Goal: Book appointment/travel/reservation

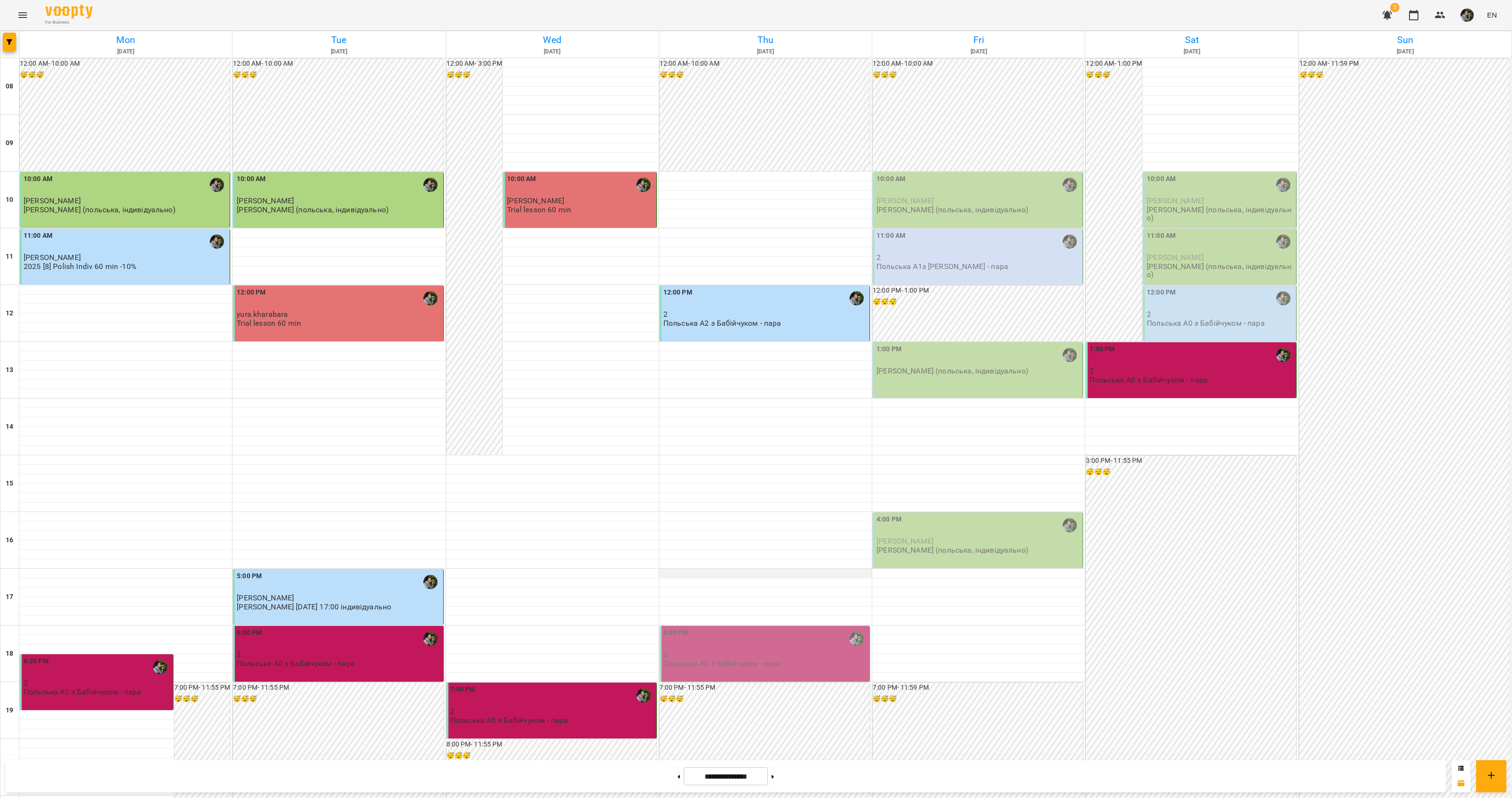
scroll to position [35, 0]
click at [916, 367] on p "[PERSON_NAME] (польська, індивідуально)" at bounding box center [952, 371] width 151 height 8
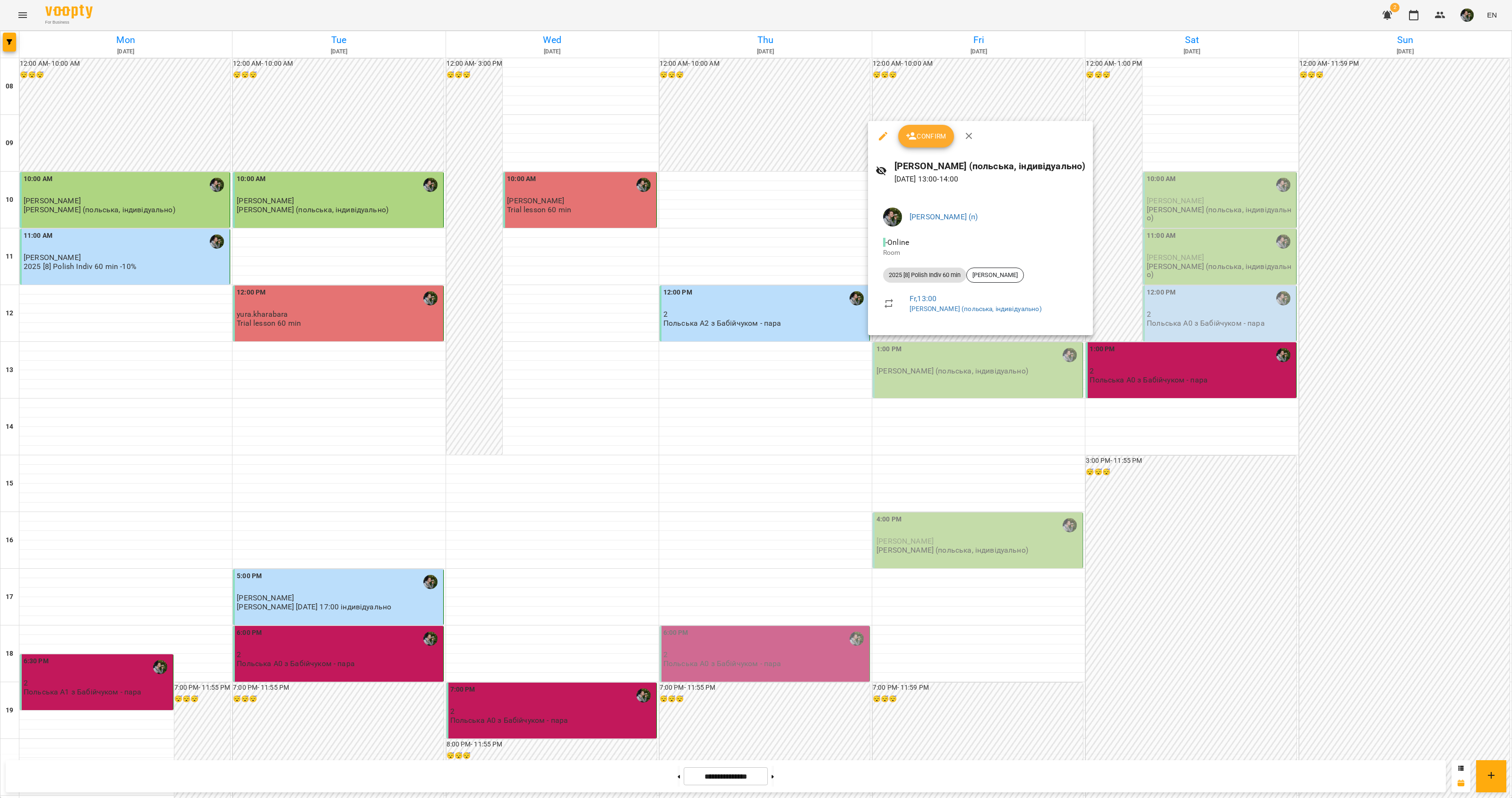
click at [895, 407] on div at bounding box center [756, 399] width 1512 height 798
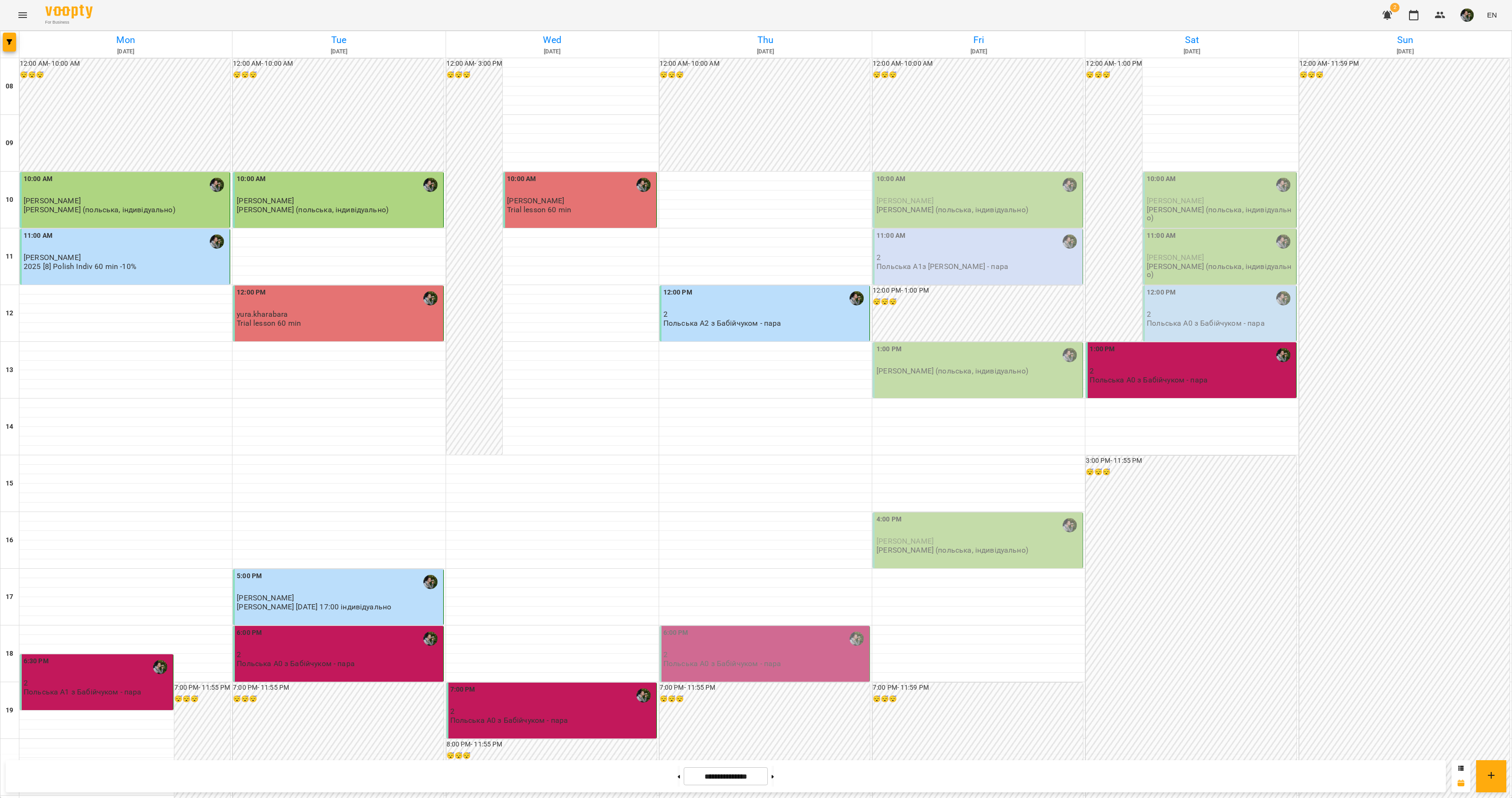
click at [923, 262] on p "Польська А1з [PERSON_NAME] - пара" at bounding box center [942, 267] width 132 height 8
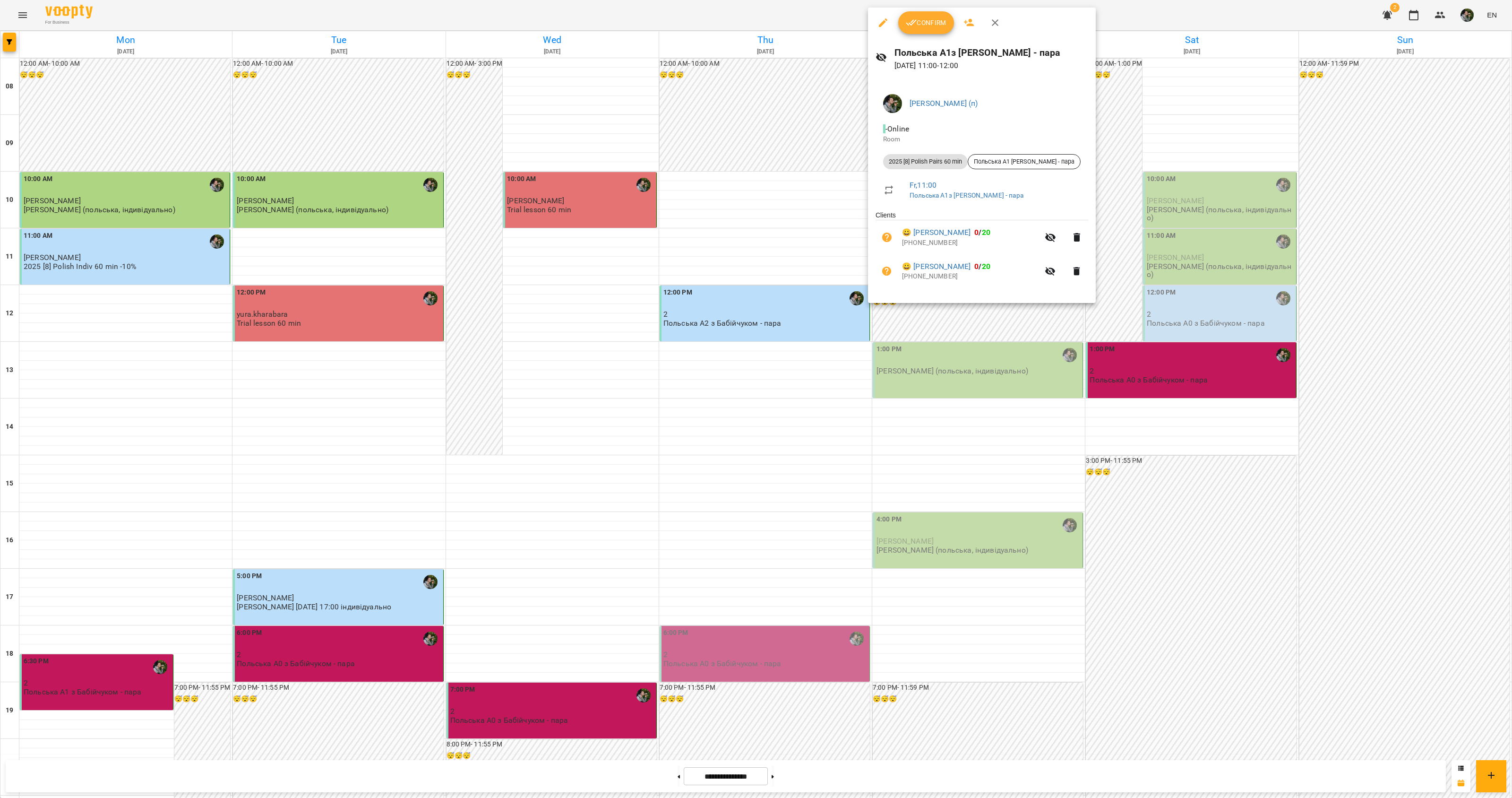
click at [907, 328] on div at bounding box center [756, 399] width 1512 height 798
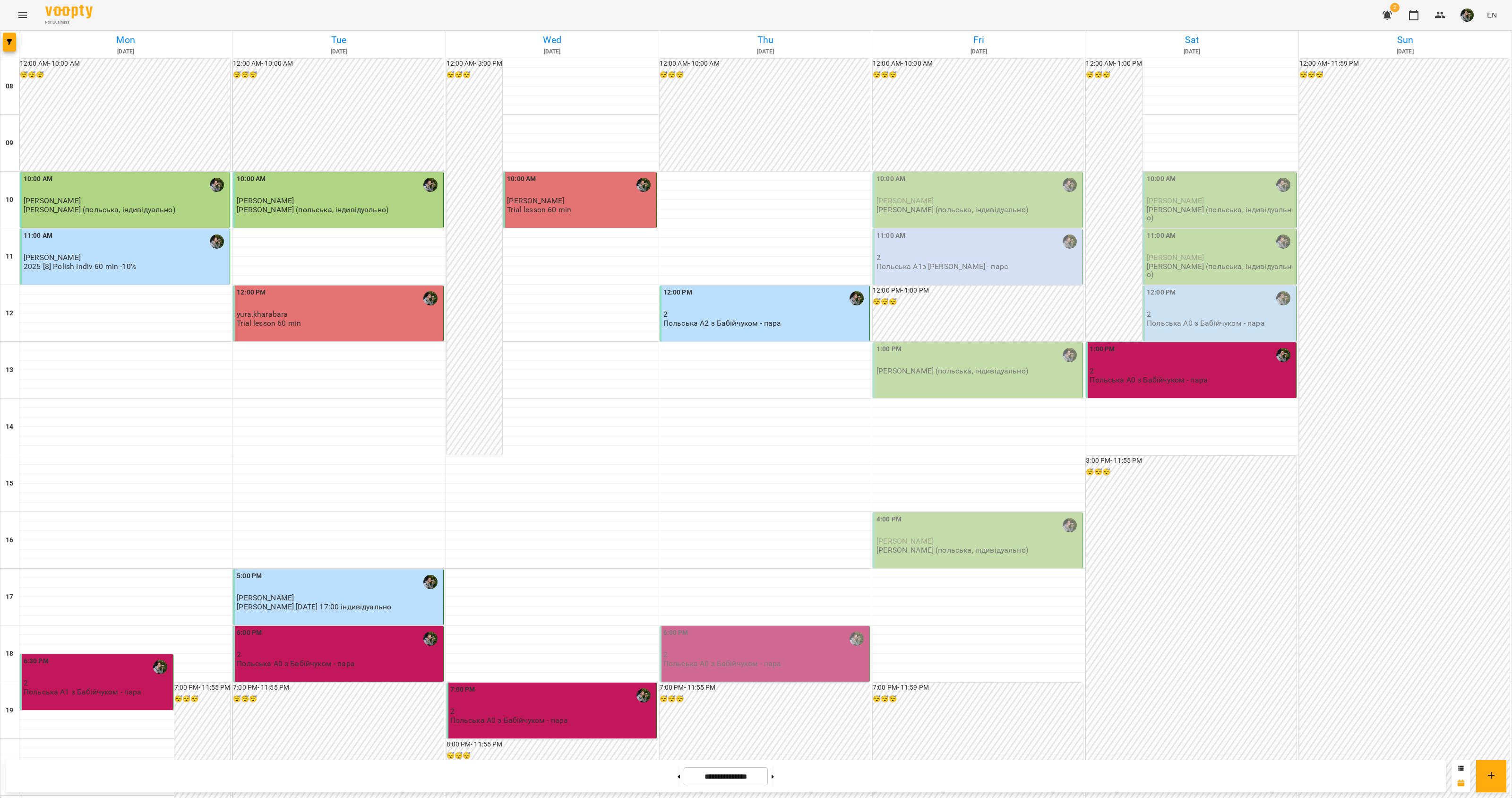
click at [907, 344] on div "1:00 PM" at bounding box center [978, 355] width 204 height 22
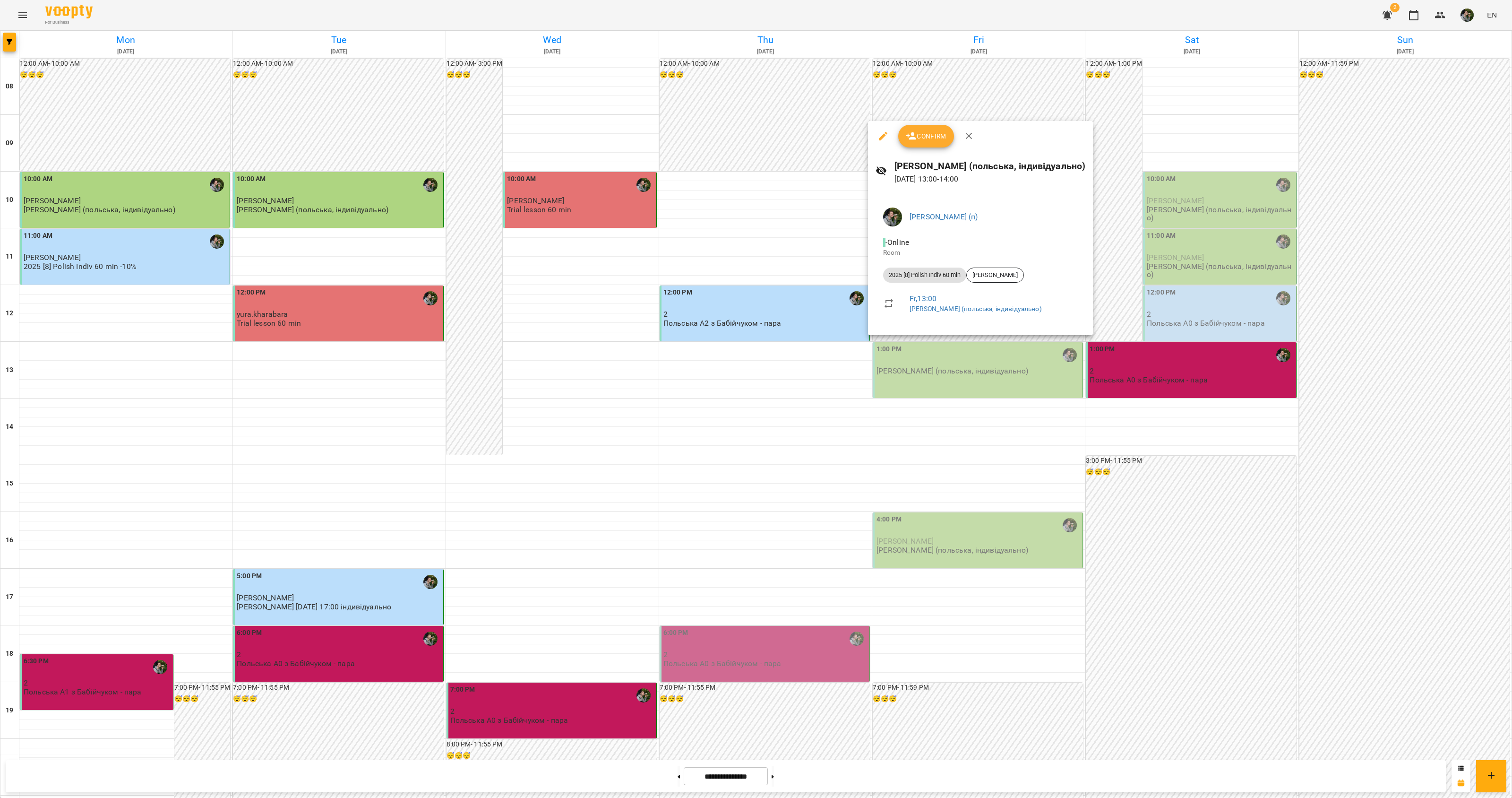
click at [904, 341] on div at bounding box center [756, 399] width 1512 height 798
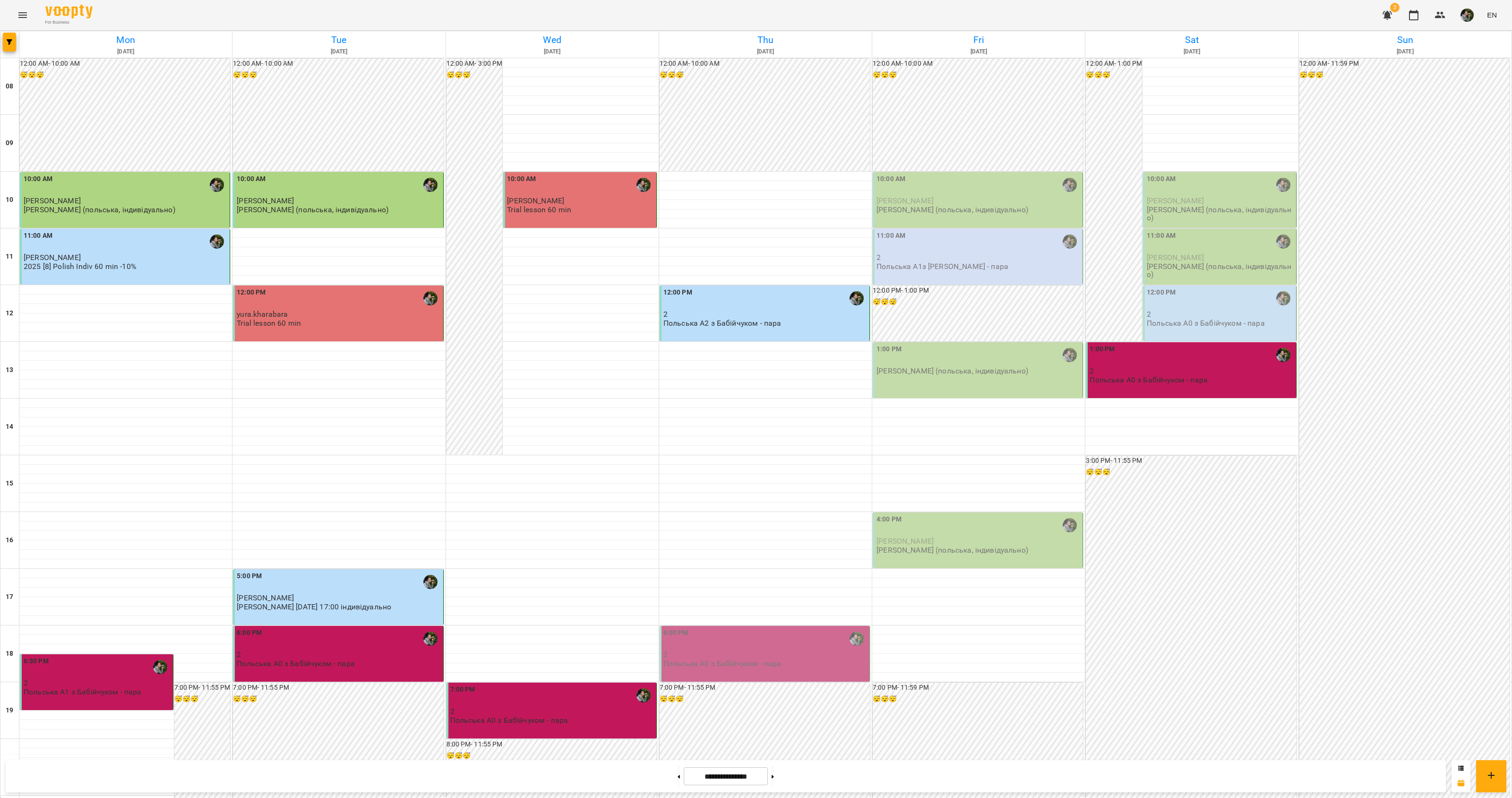
click at [903, 342] on div "1:00 PM [PERSON_NAME] (польська, індивідуально)" at bounding box center [978, 370] width 210 height 56
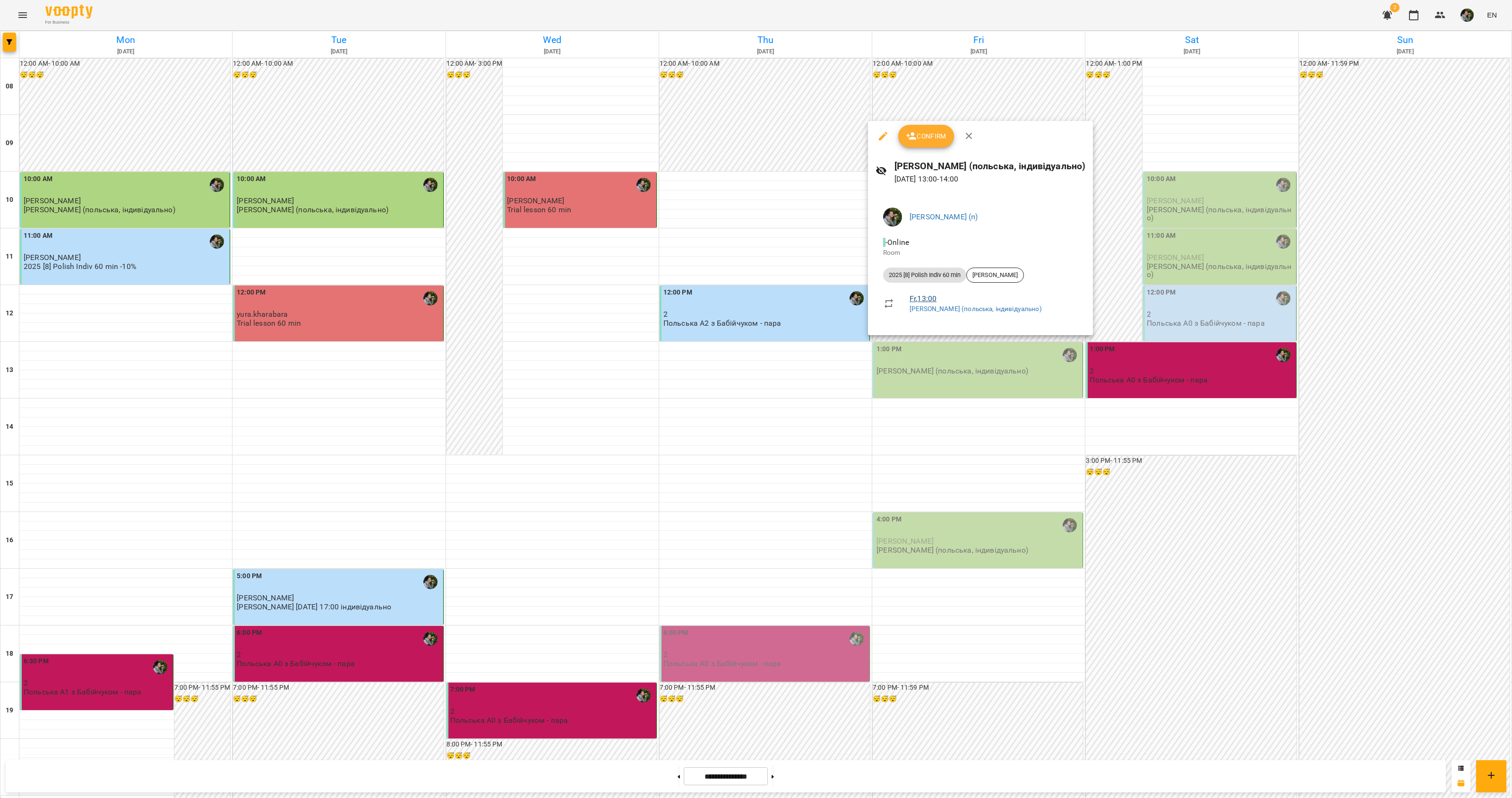
click at [920, 295] on link "Fr , 13:00" at bounding box center [923, 298] width 27 height 9
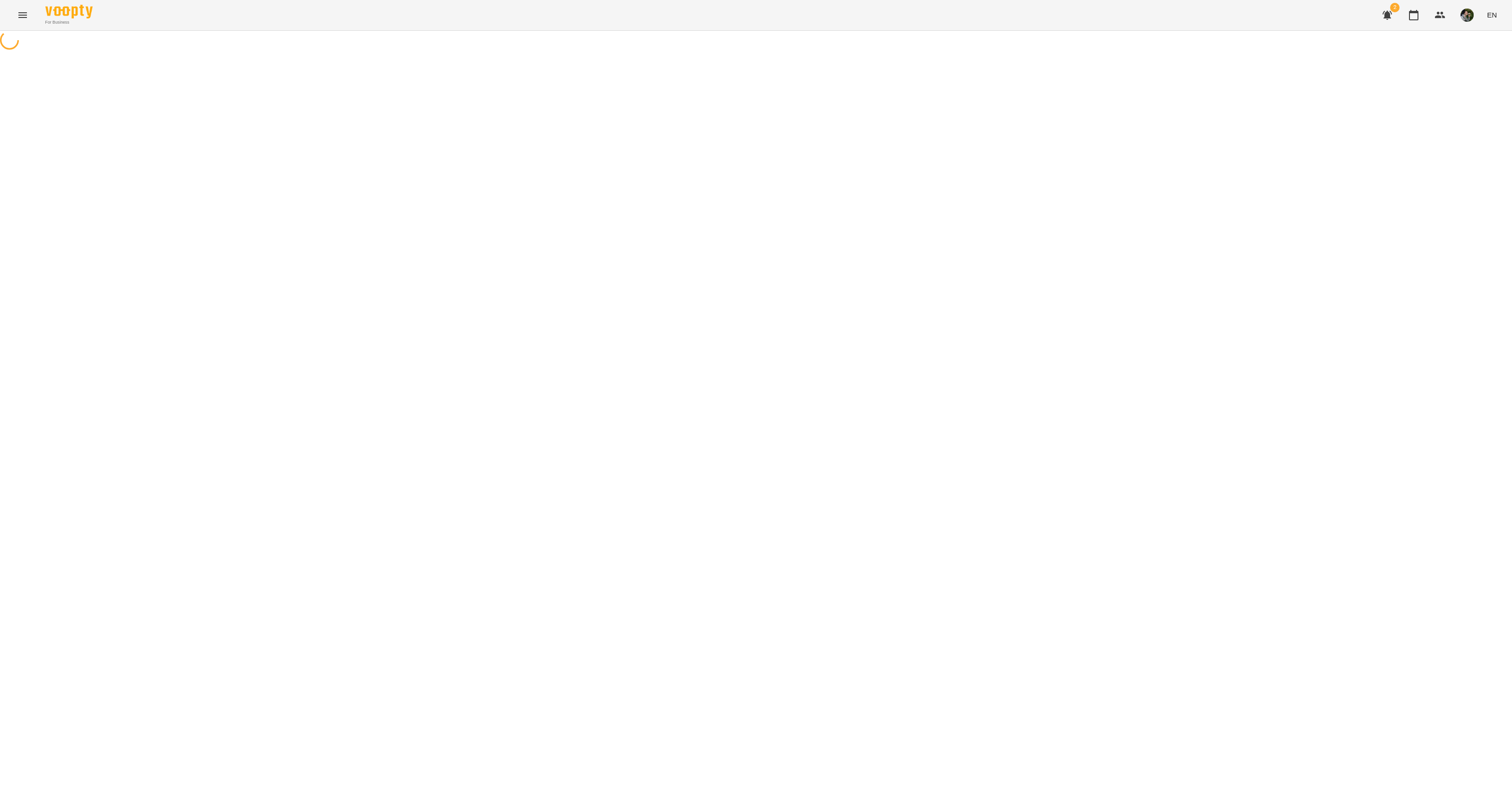
select select "*"
select select "**********"
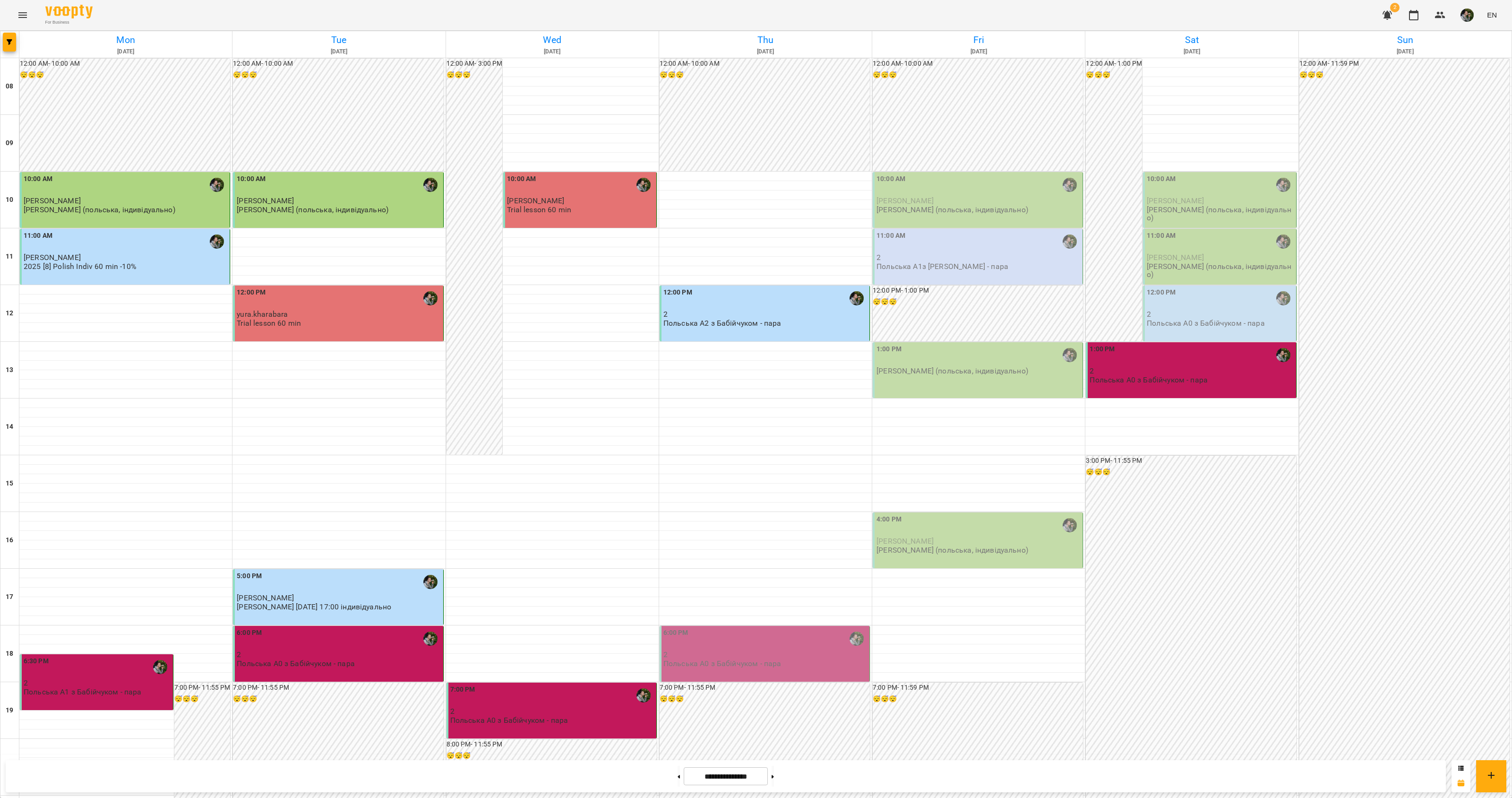
click at [1199, 377] on p "Польська А0 з Бабійчуком - пара" at bounding box center [1148, 380] width 118 height 8
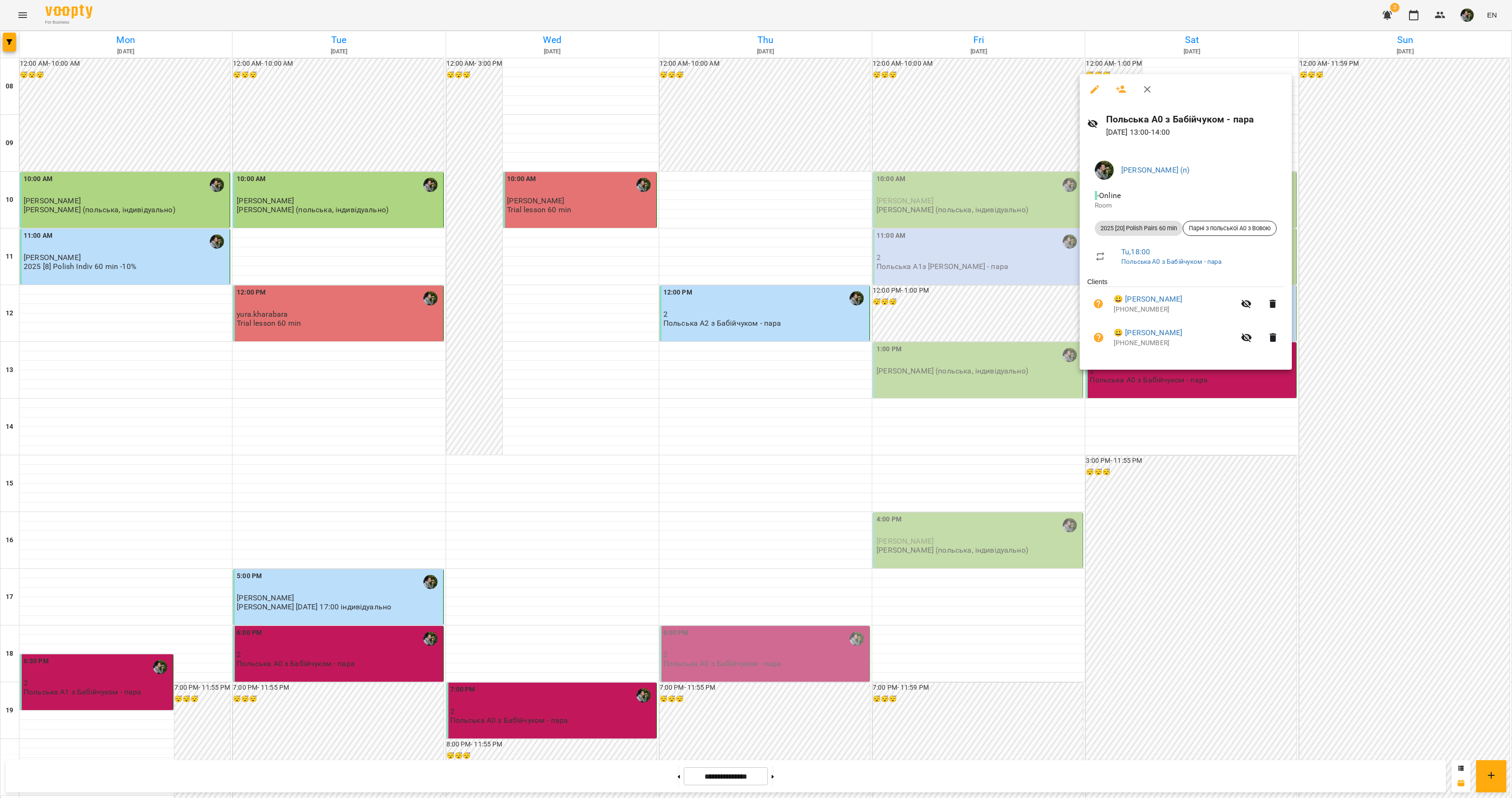
click at [1182, 403] on div at bounding box center [756, 399] width 1512 height 798
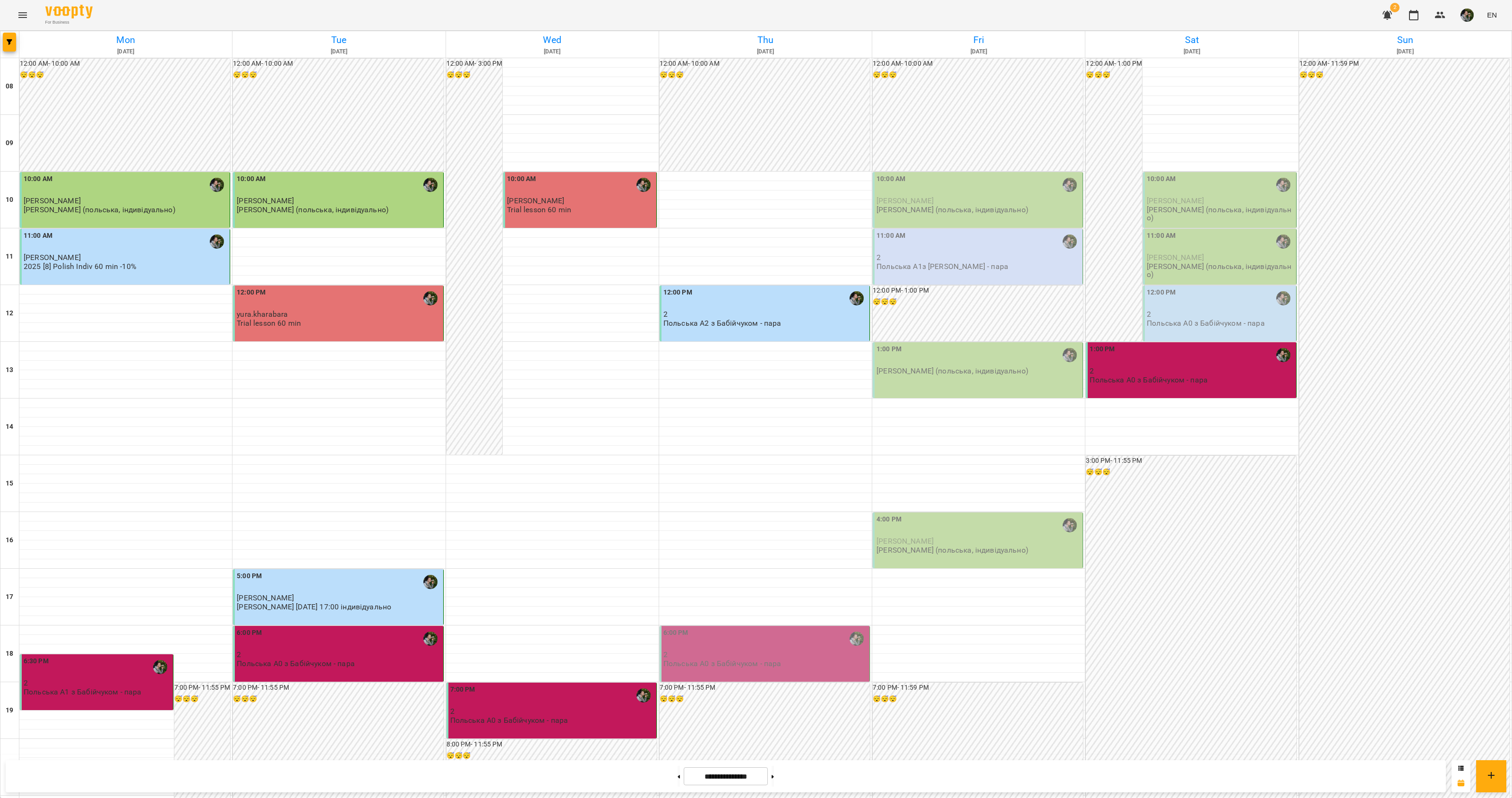
click at [1199, 327] on div "Польська А0 з Бабійчуком - пара" at bounding box center [1206, 323] width 118 height 8
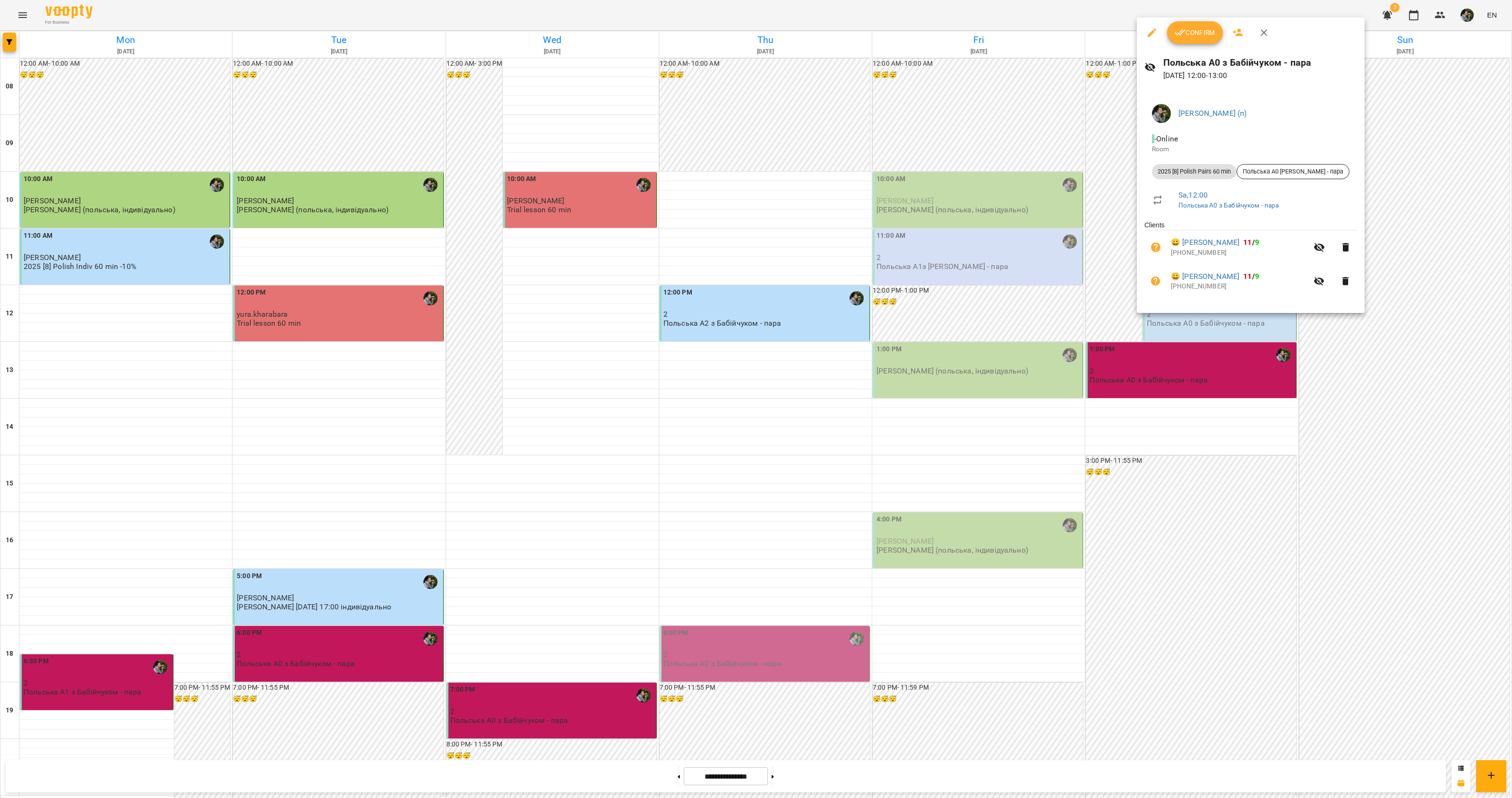
click at [1165, 388] on div at bounding box center [756, 399] width 1512 height 798
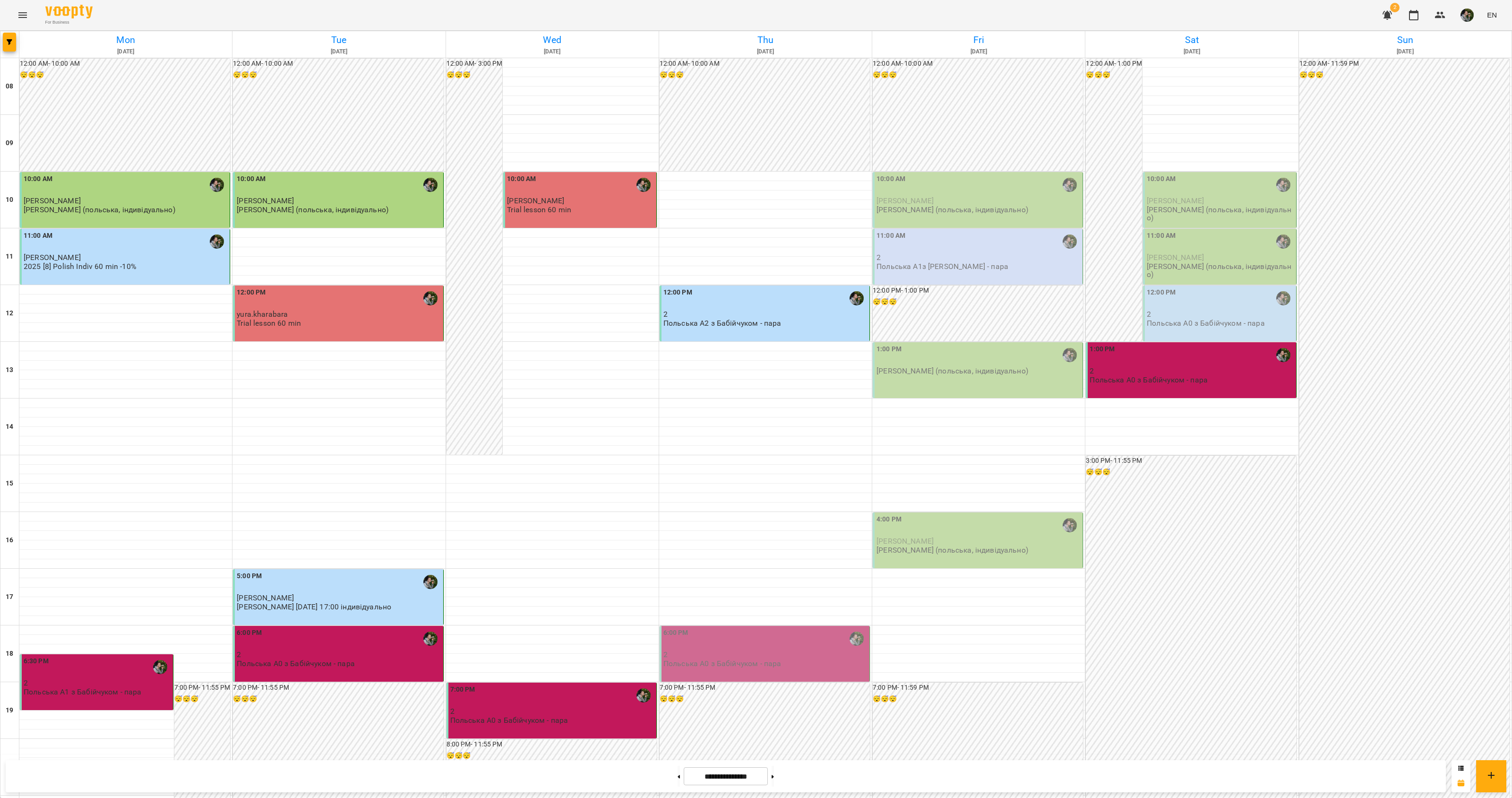
scroll to position [118, 0]
